Goal: Information Seeking & Learning: Check status

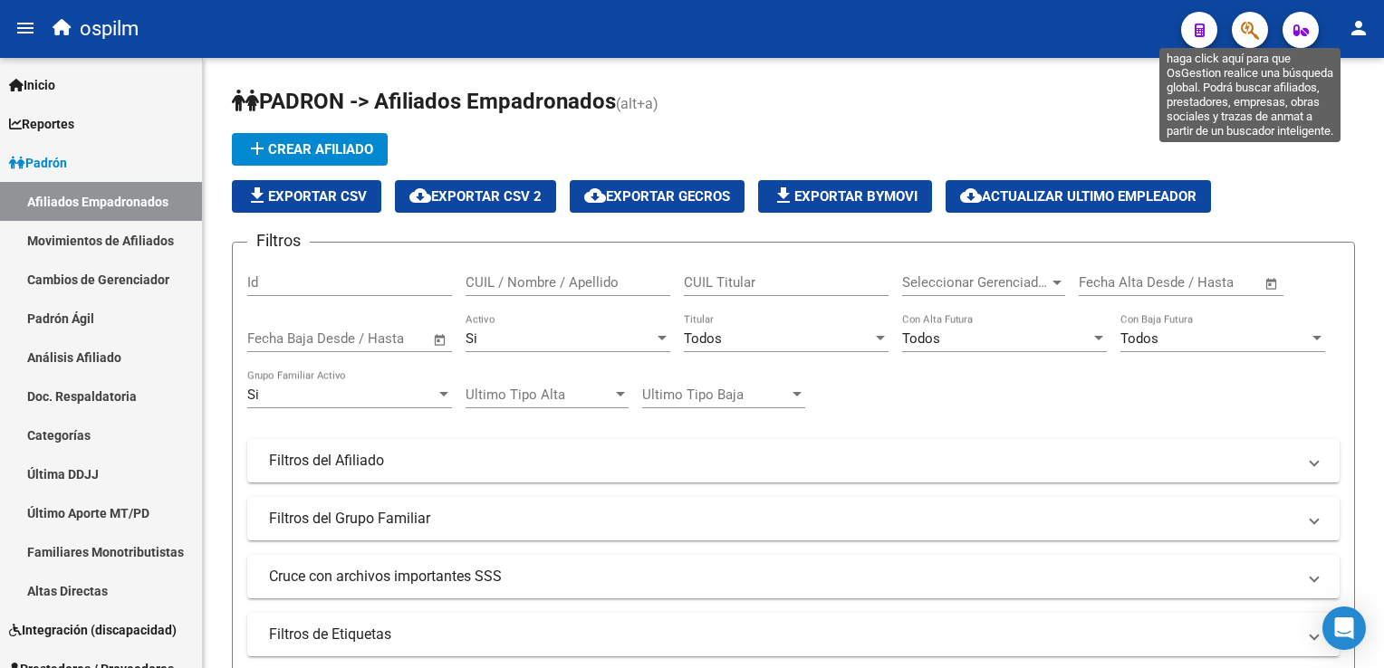
click at [1257, 32] on icon "button" at bounding box center [1250, 30] width 18 height 21
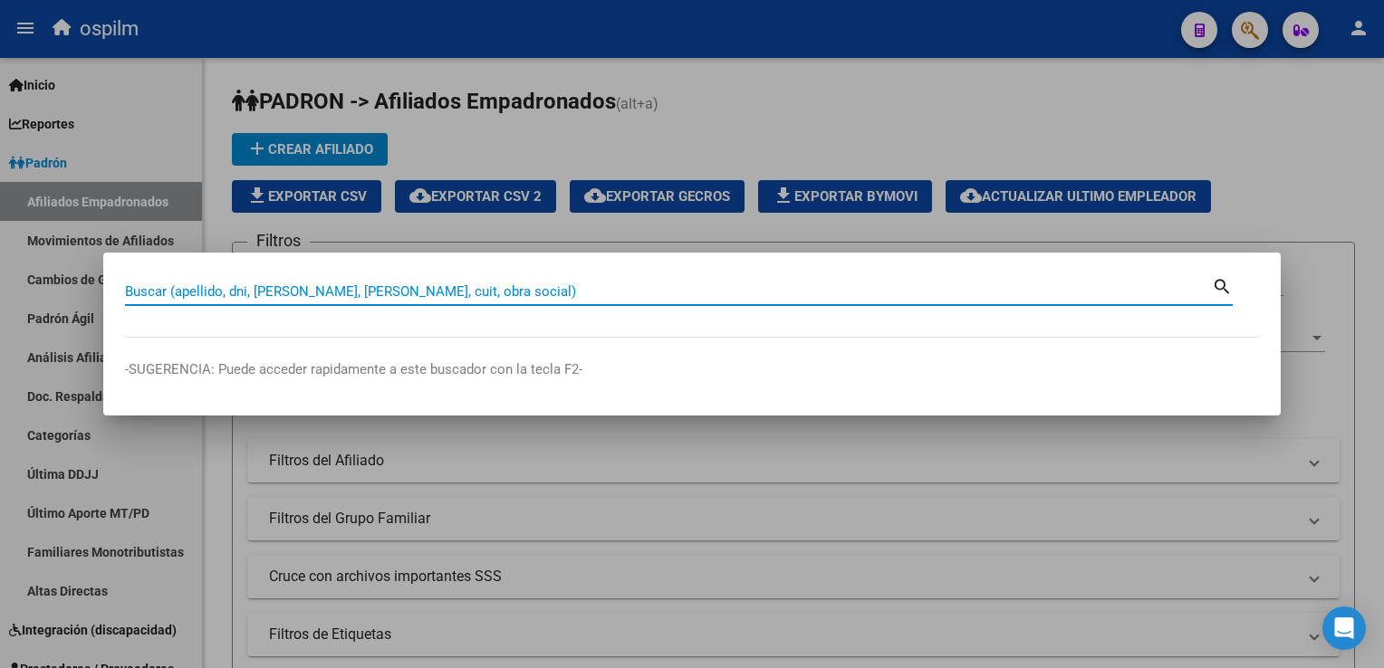
click at [261, 292] on input "Buscar (apellido, dni, [PERSON_NAME], [PERSON_NAME], cuit, obra social)" at bounding box center [668, 291] width 1087 height 16
type input "23248724714"
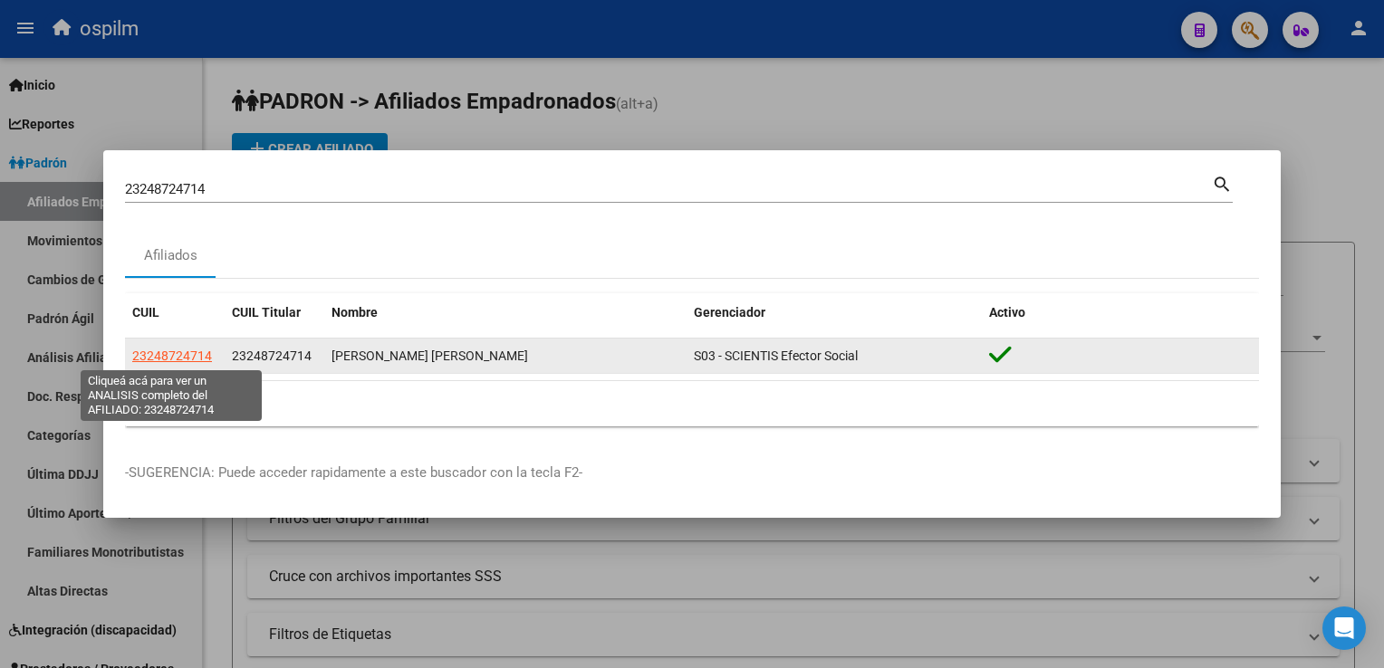
click at [156, 363] on span "23248724714" at bounding box center [172, 356] width 80 height 14
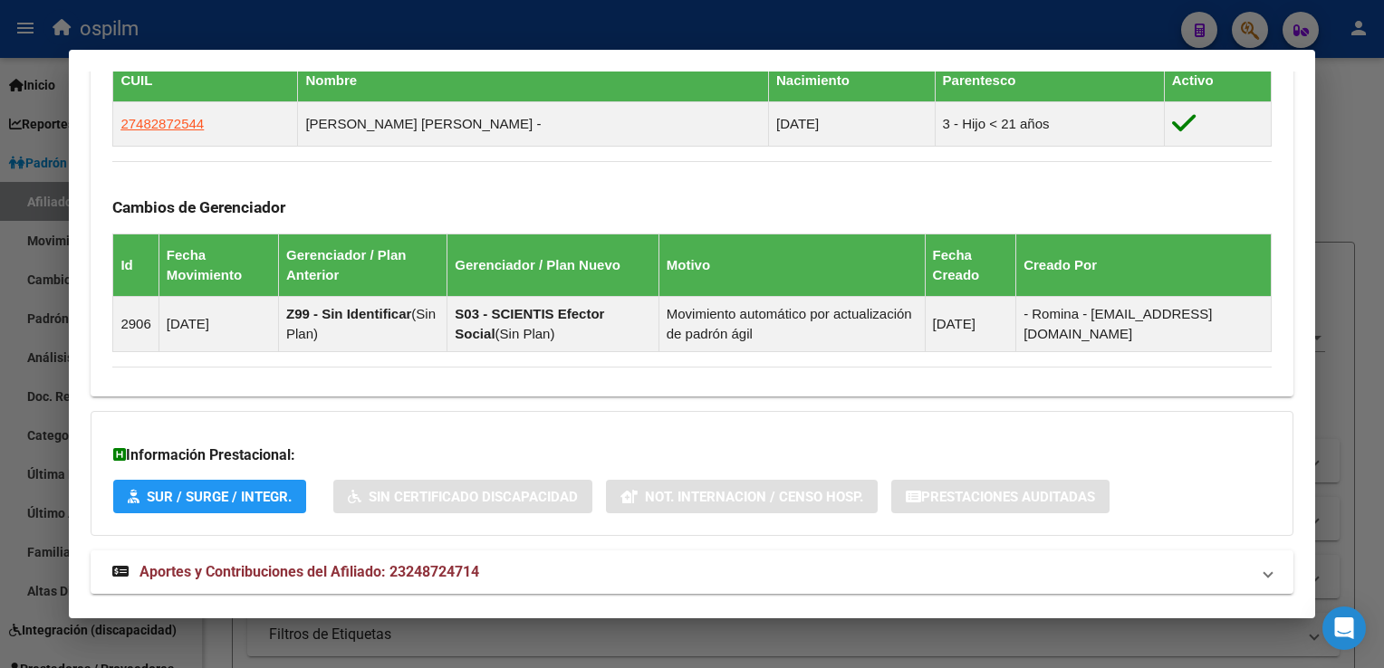
scroll to position [1062, 0]
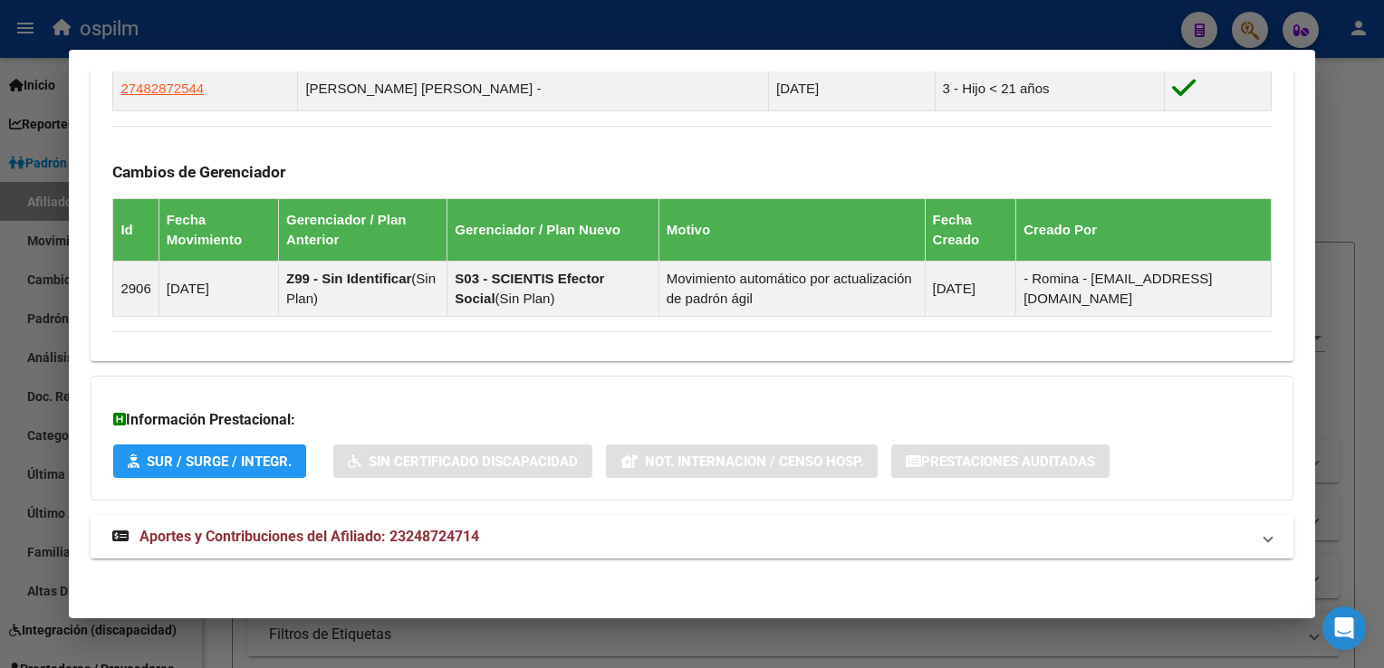
click at [374, 531] on span "Aportes y Contribuciones del Afiliado: 23248724714" at bounding box center [309, 536] width 340 height 17
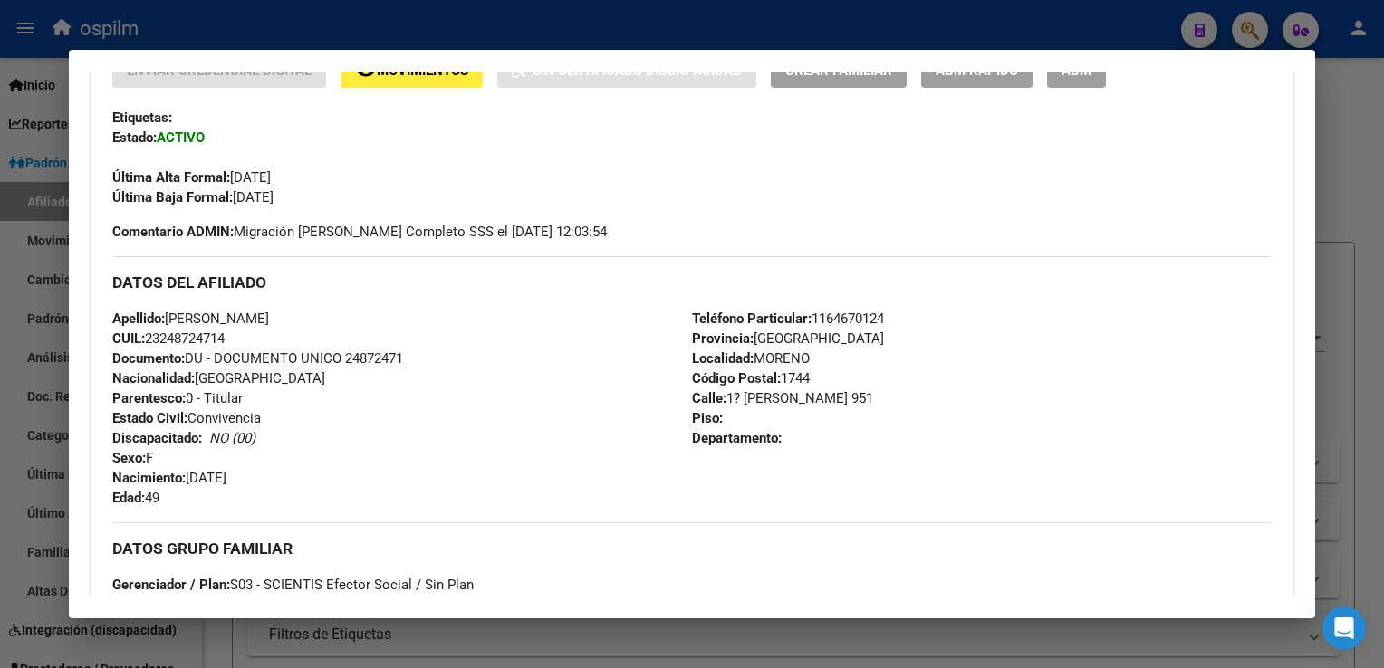
scroll to position [182, 0]
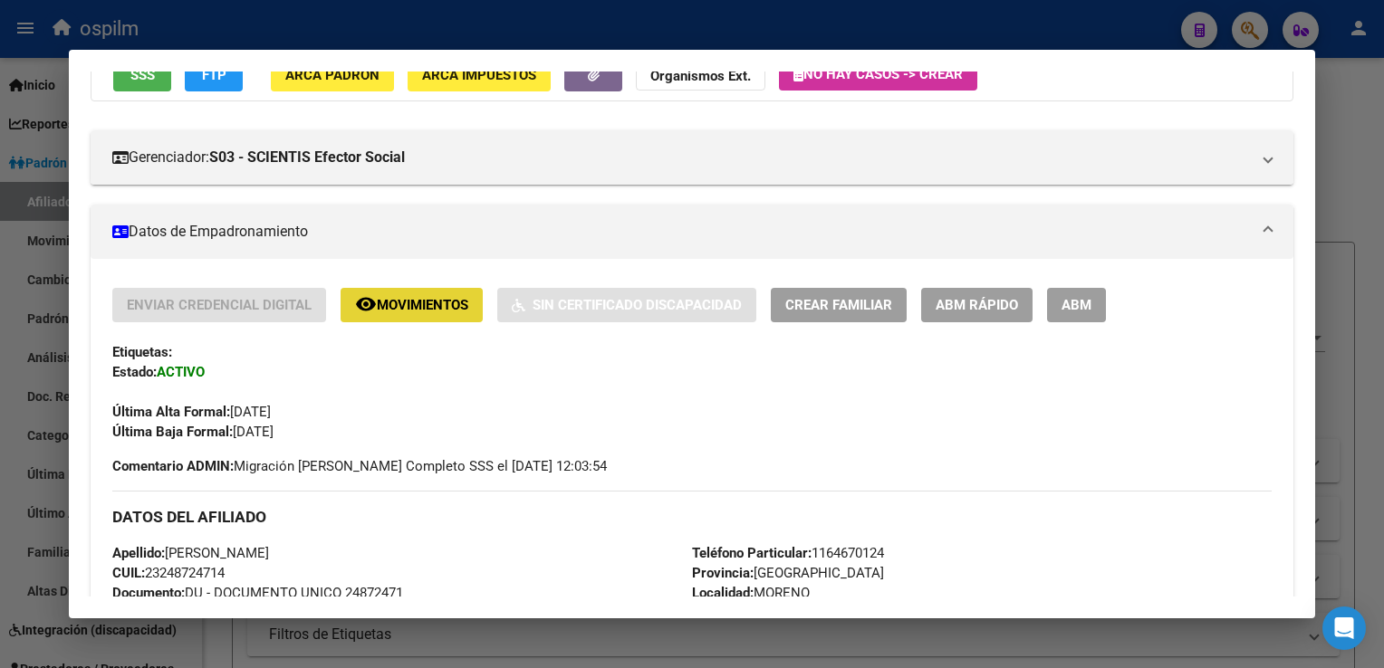
click at [376, 306] on mat-icon "remove_red_eye" at bounding box center [366, 304] width 22 height 22
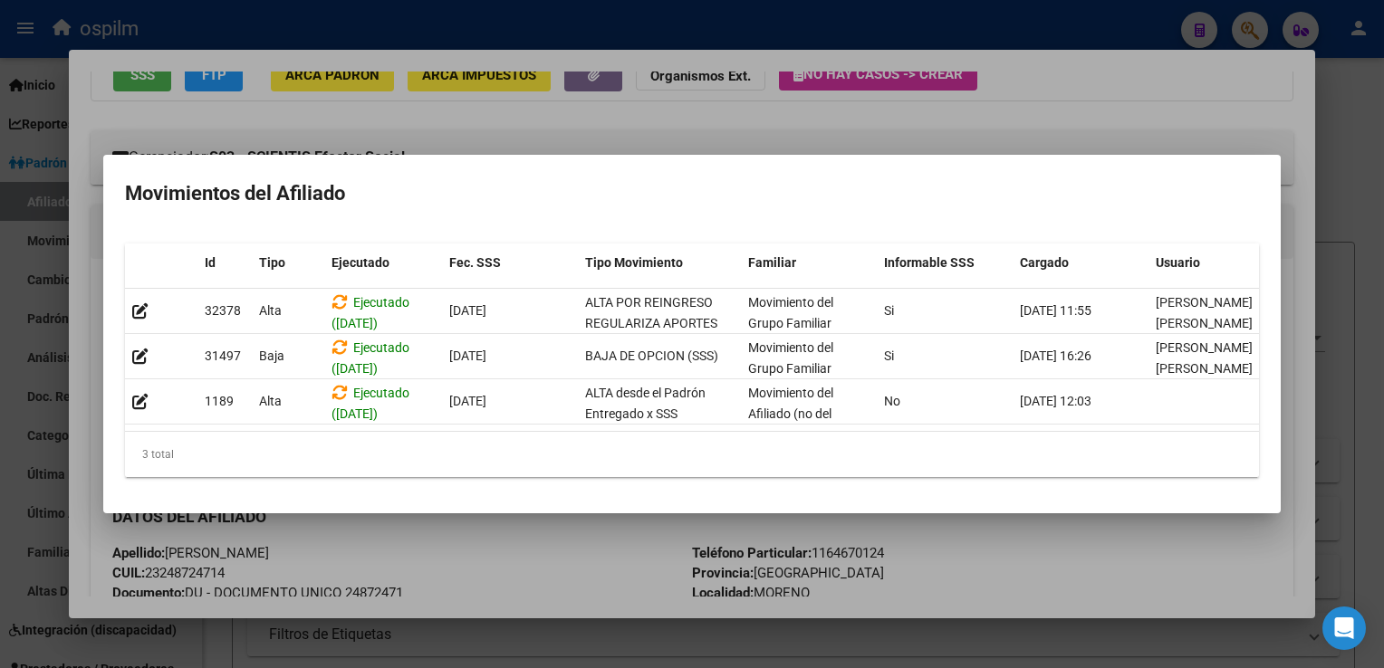
click at [1079, 102] on div at bounding box center [692, 334] width 1384 height 668
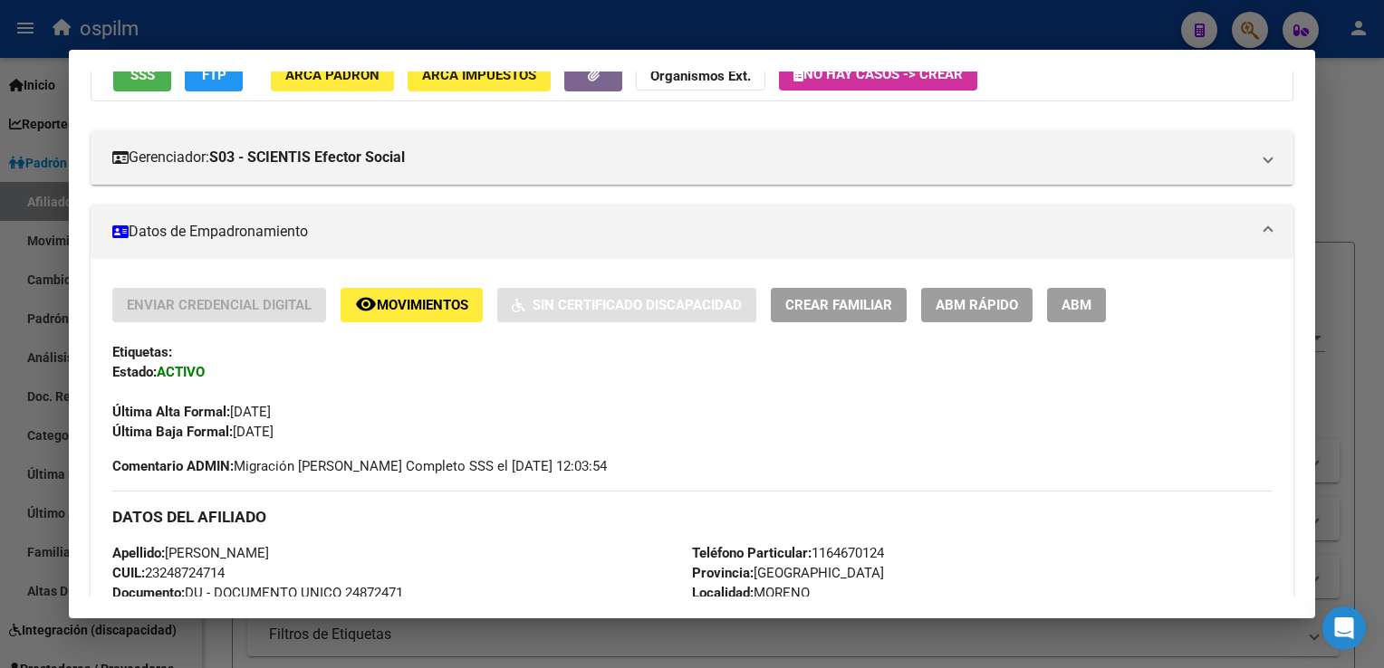
scroll to position [0, 0]
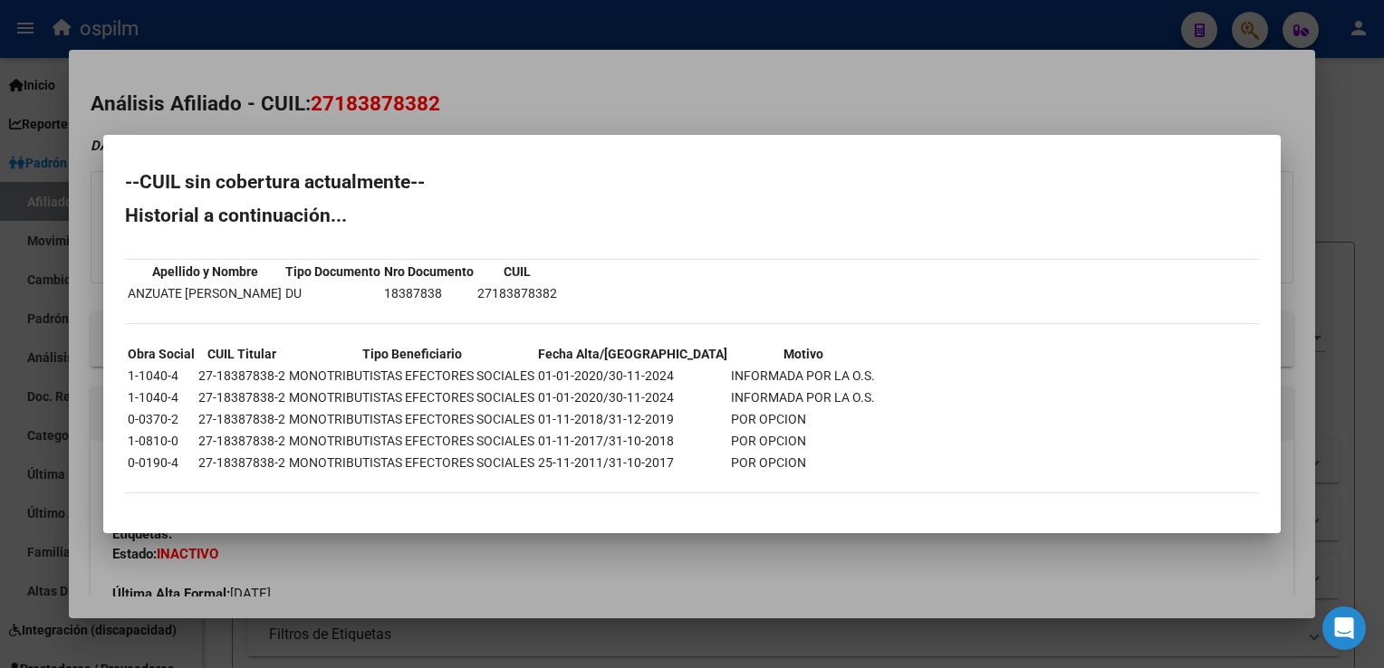
click at [496, 82] on div at bounding box center [692, 334] width 1384 height 668
